Goal: Task Accomplishment & Management: Use online tool/utility

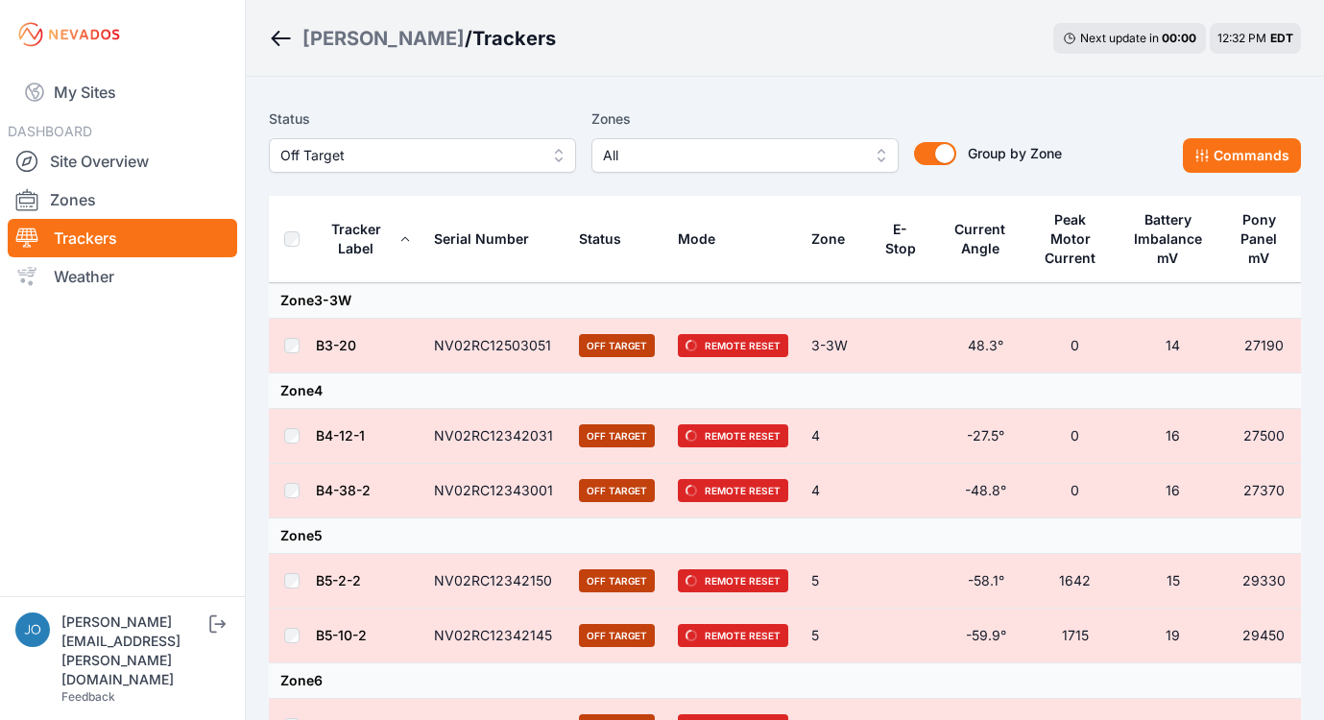
scroll to position [633, 0]
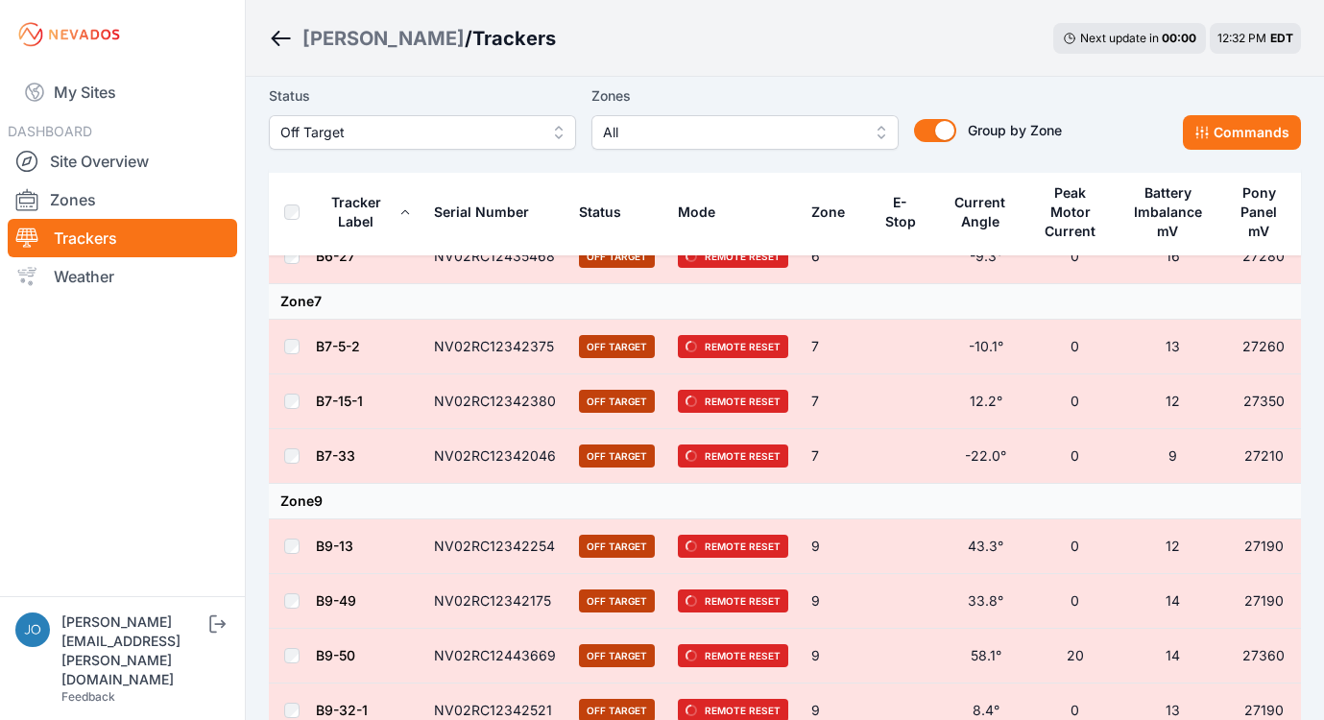
click at [332, 43] on div "[PERSON_NAME]" at bounding box center [383, 38] width 162 height 27
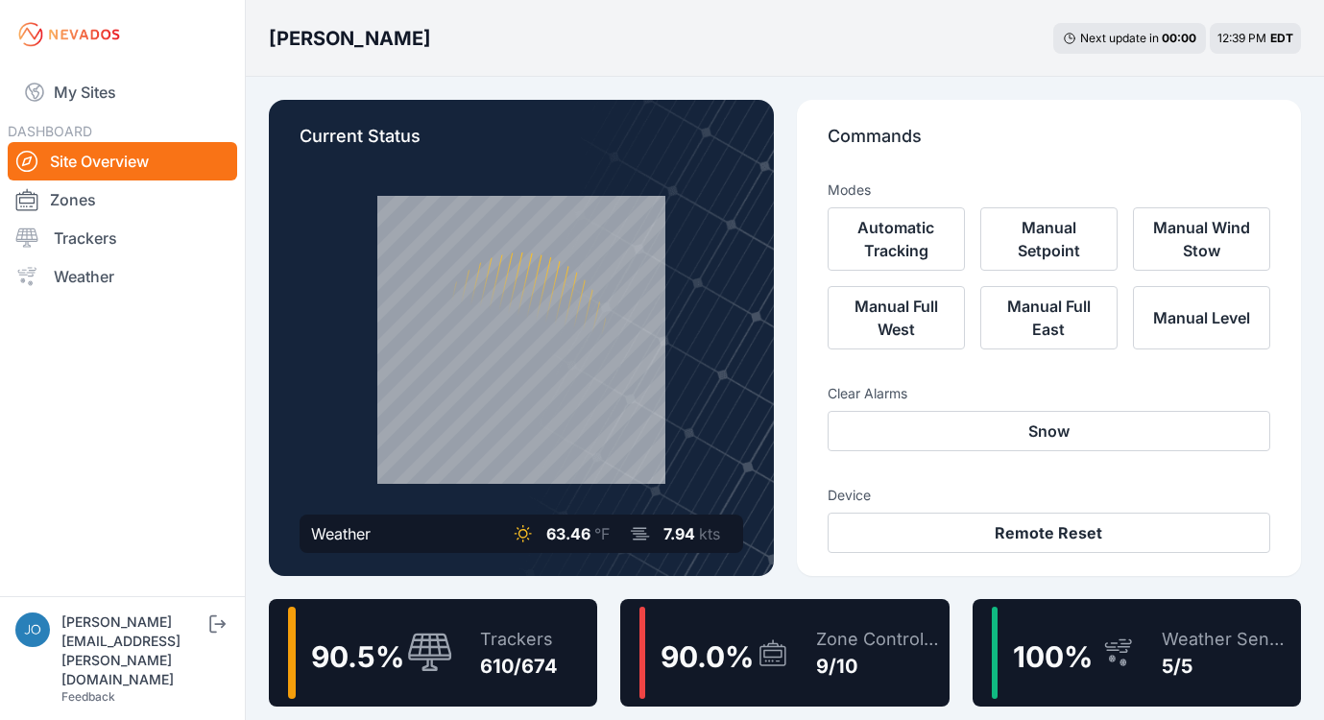
click at [554, 649] on div "Trackers" at bounding box center [519, 639] width 78 height 27
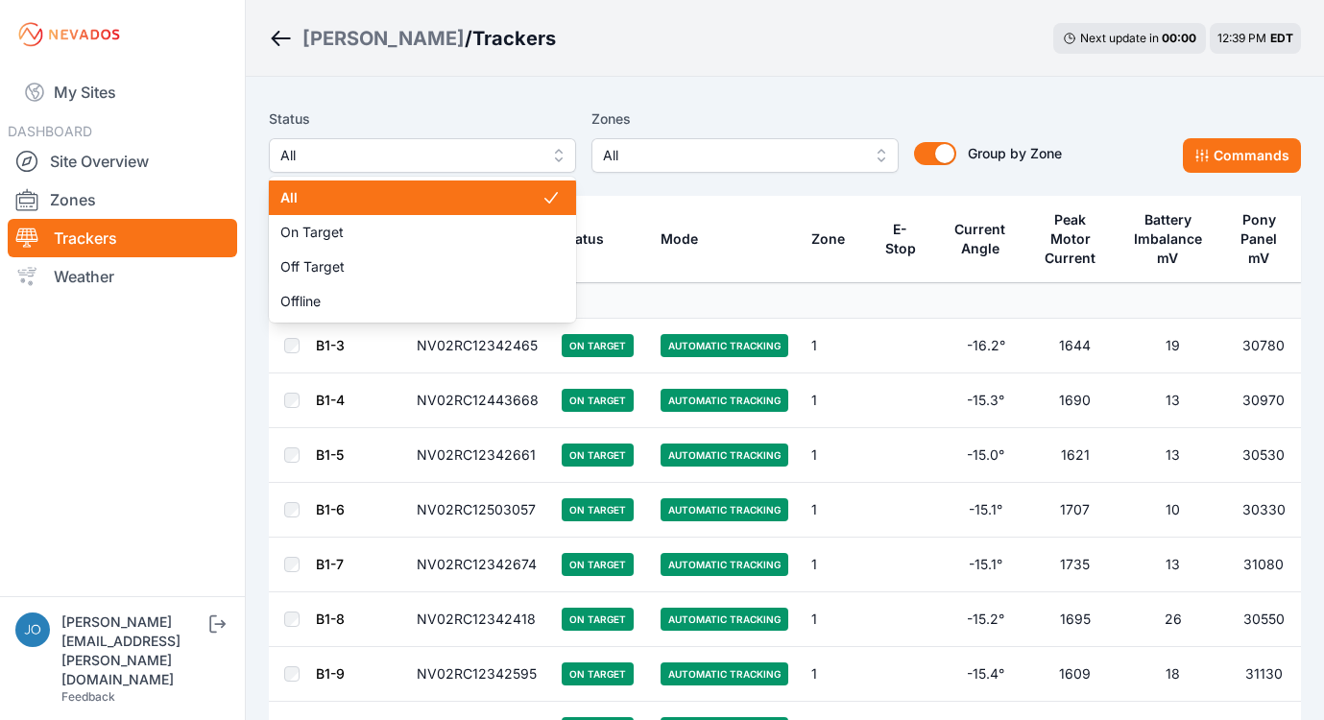
click at [350, 151] on span "All" at bounding box center [408, 155] width 257 height 23
click at [355, 157] on span "All" at bounding box center [408, 155] width 257 height 23
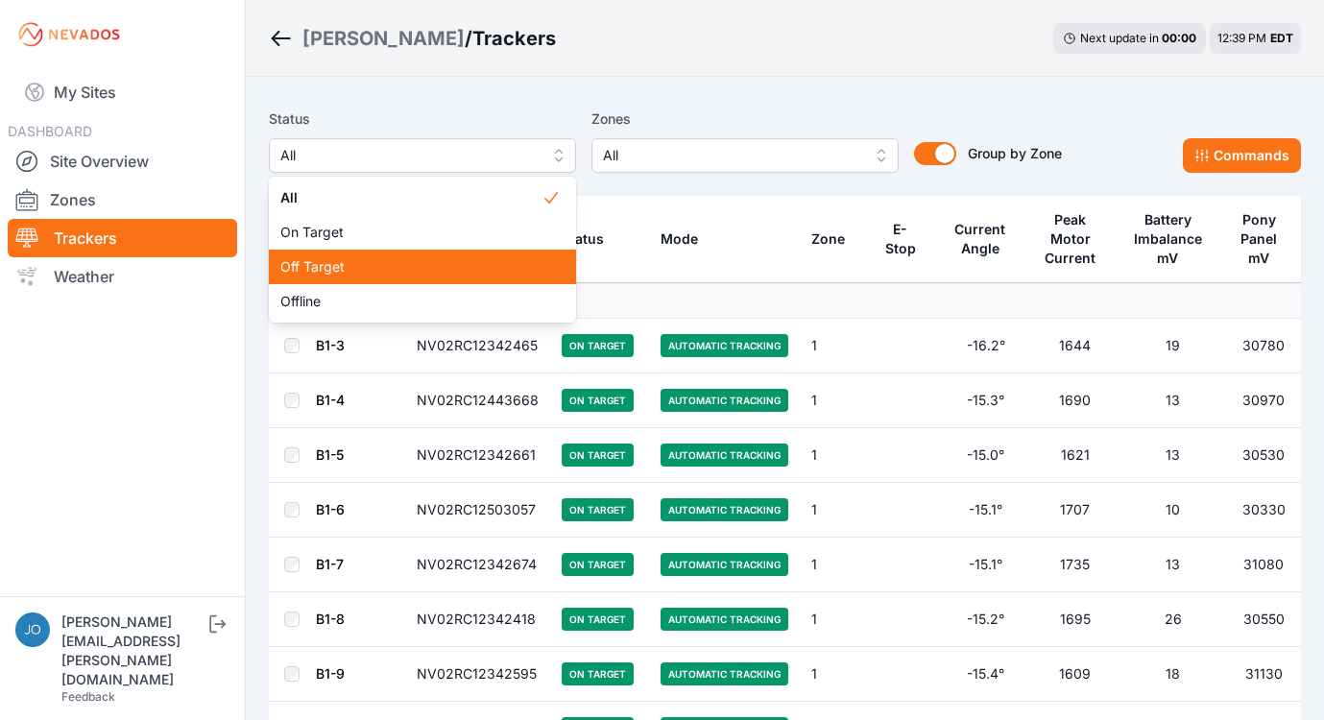
click at [346, 257] on span "Off Target" at bounding box center [410, 266] width 261 height 19
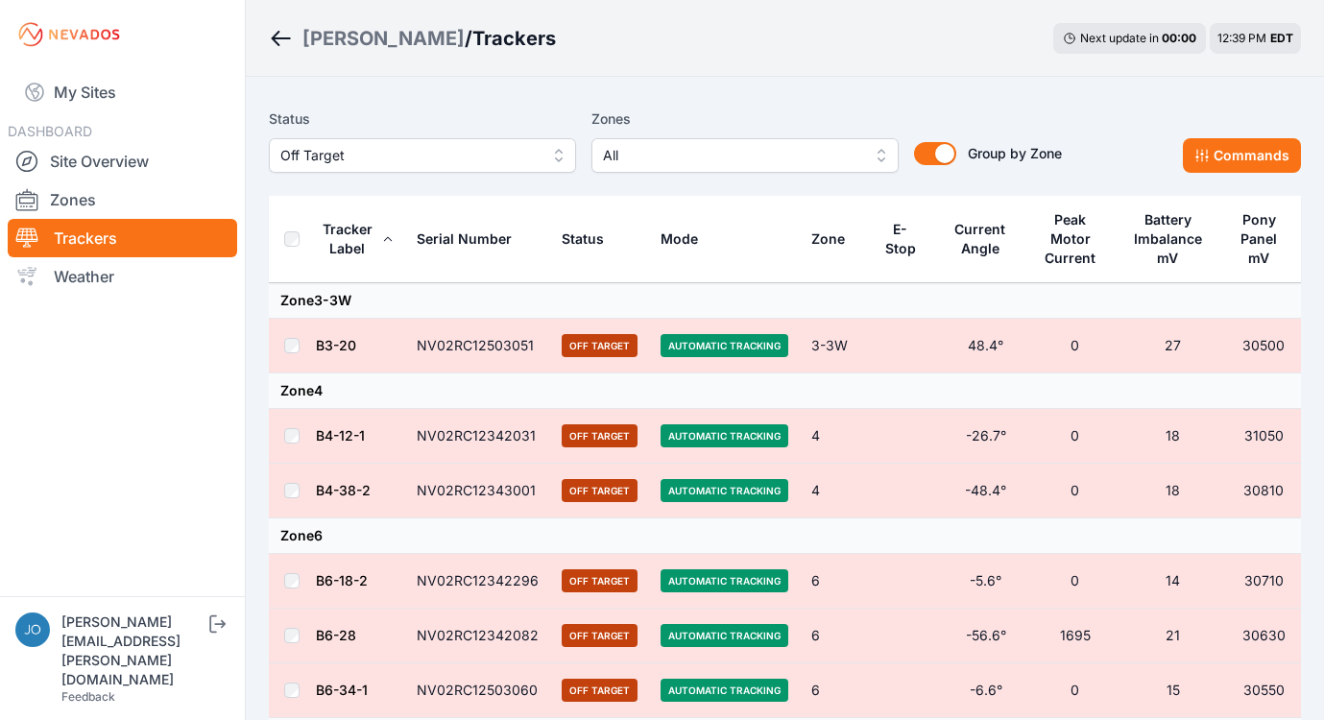
click at [293, 247] on th at bounding box center [292, 239] width 46 height 87
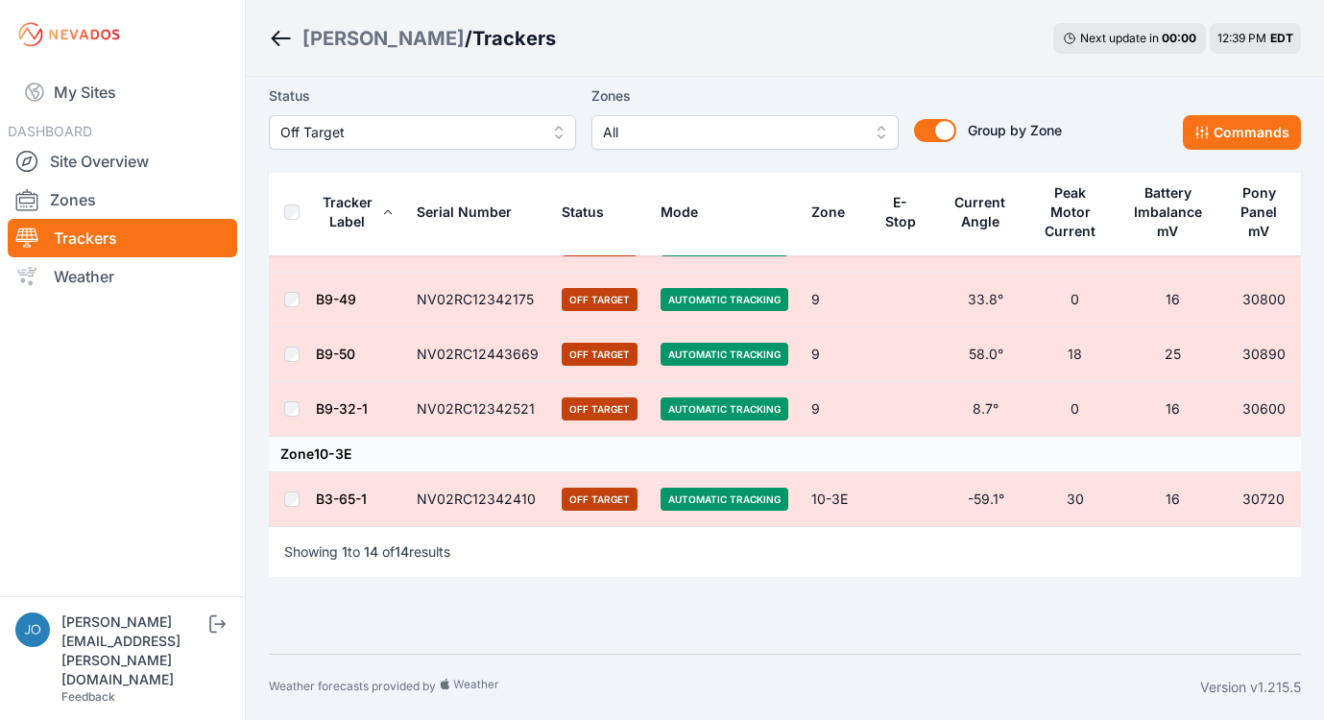
scroll to position [735, 0]
click at [1243, 128] on button "Commands" at bounding box center [1241, 132] width 118 height 35
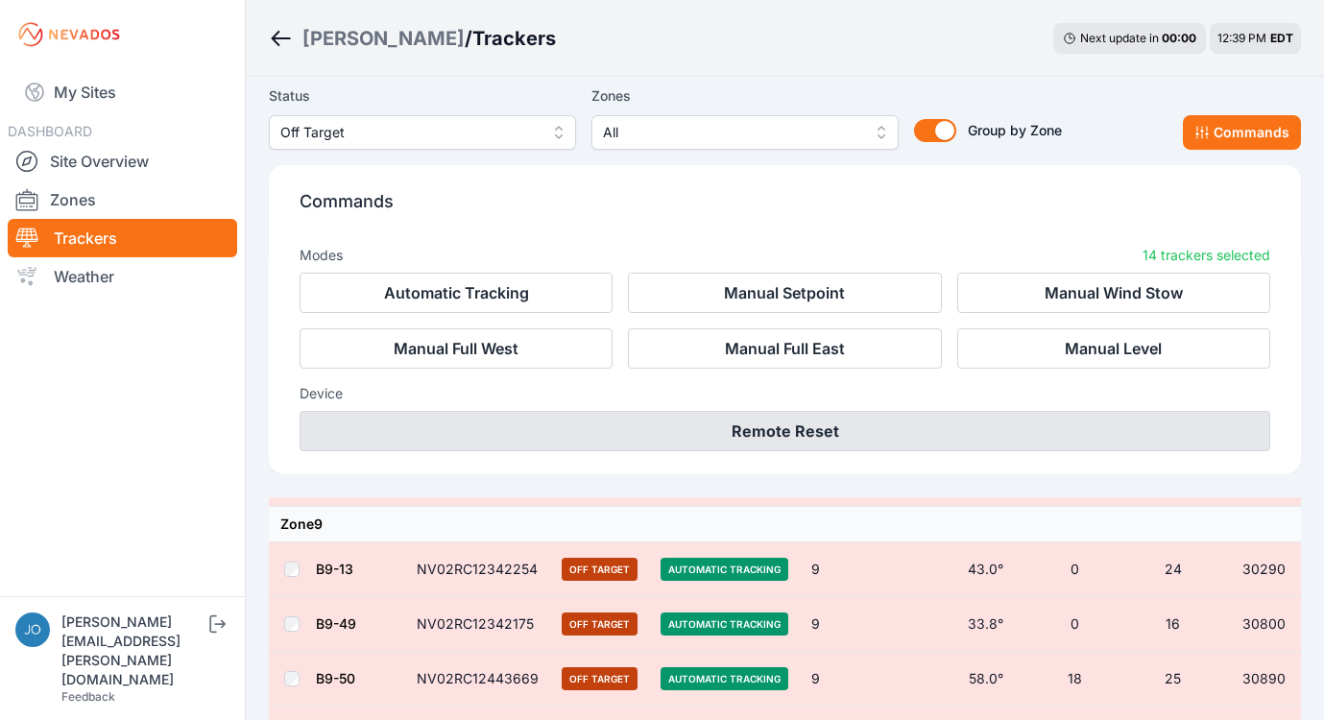
click at [795, 424] on button "Remote Reset" at bounding box center [784, 431] width 970 height 40
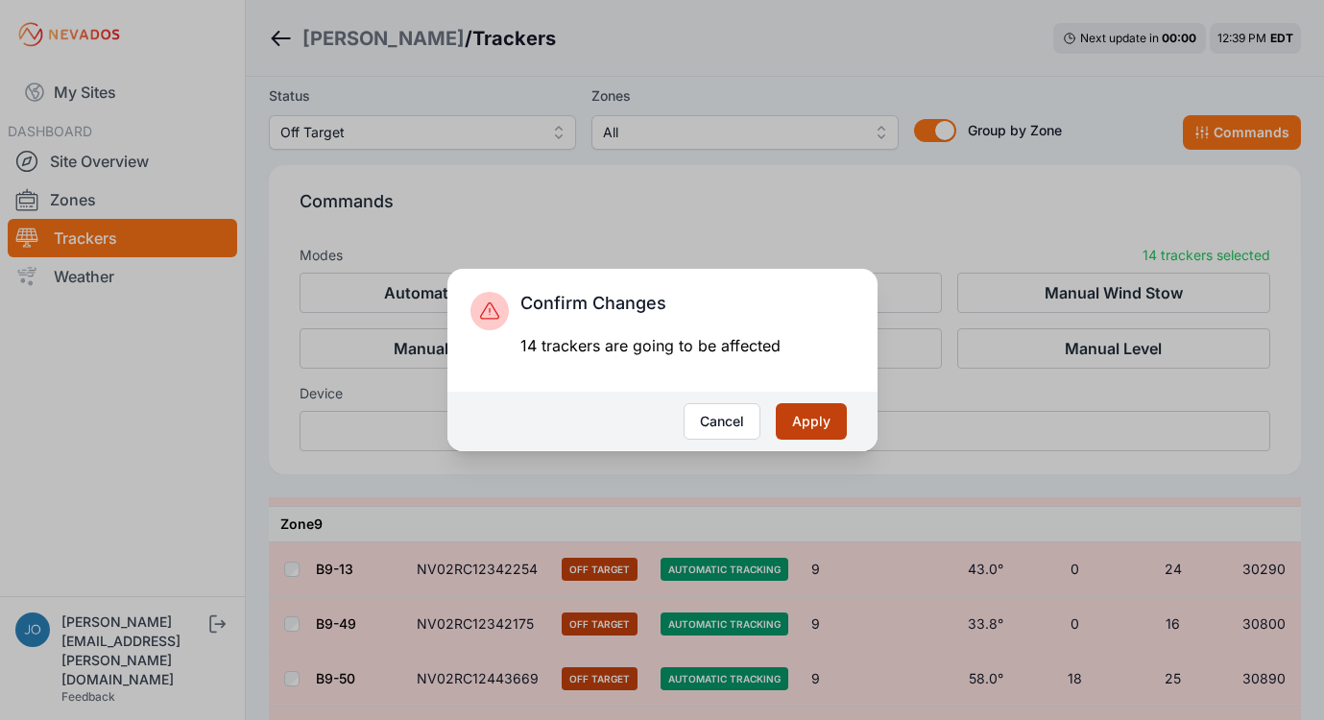
click at [802, 415] on button "Apply" at bounding box center [811, 421] width 71 height 36
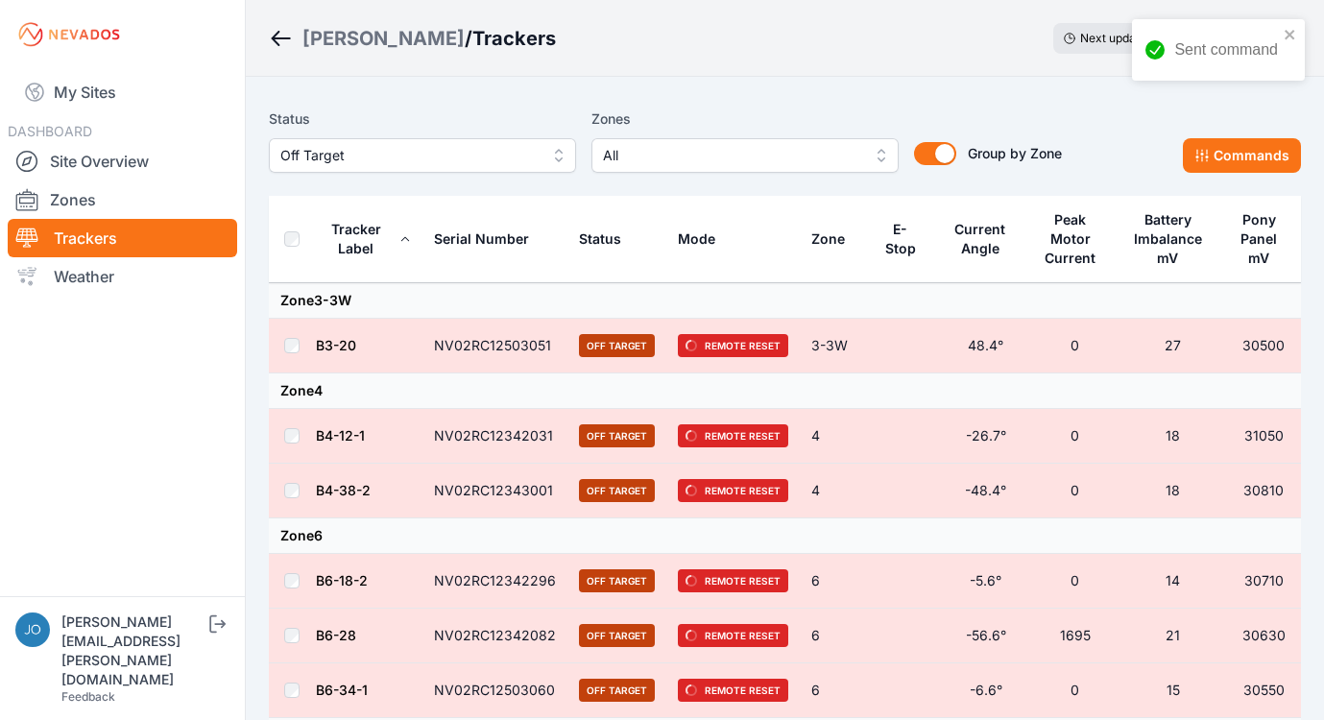
click at [1286, 43] on div "Sent command" at bounding box center [1218, 49] width 173 height 61
